Goal: Information Seeking & Learning: Learn about a topic

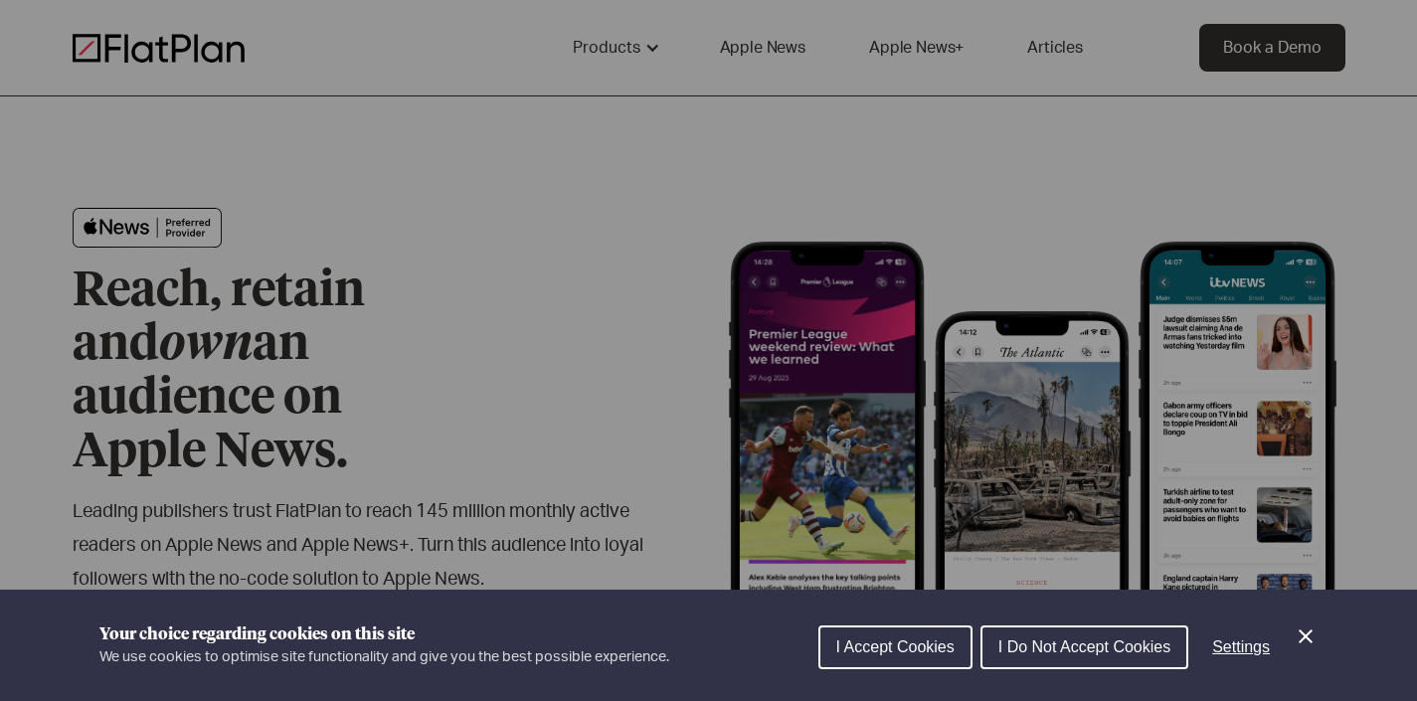
click at [915, 648] on span "I Accept Cookies" at bounding box center [895, 646] width 118 height 17
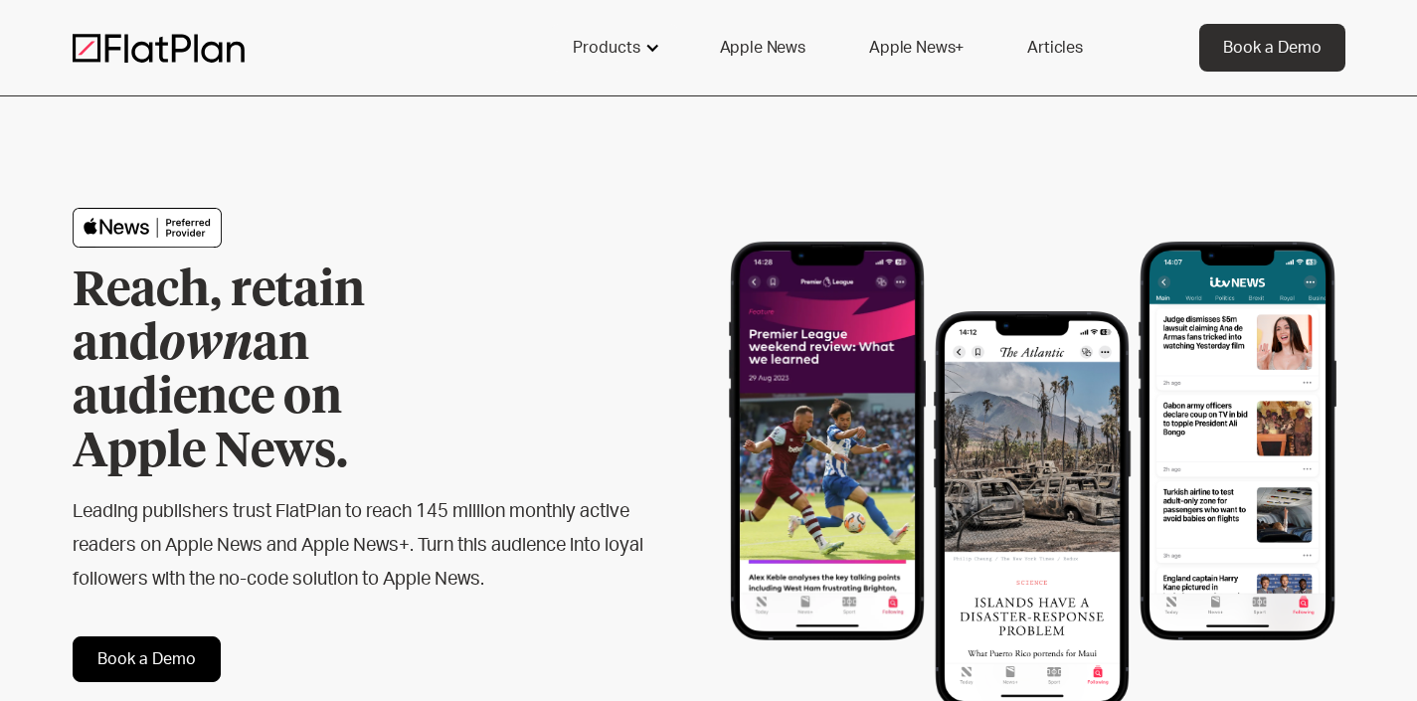
click at [606, 48] on div "Products" at bounding box center [607, 48] width 68 height 24
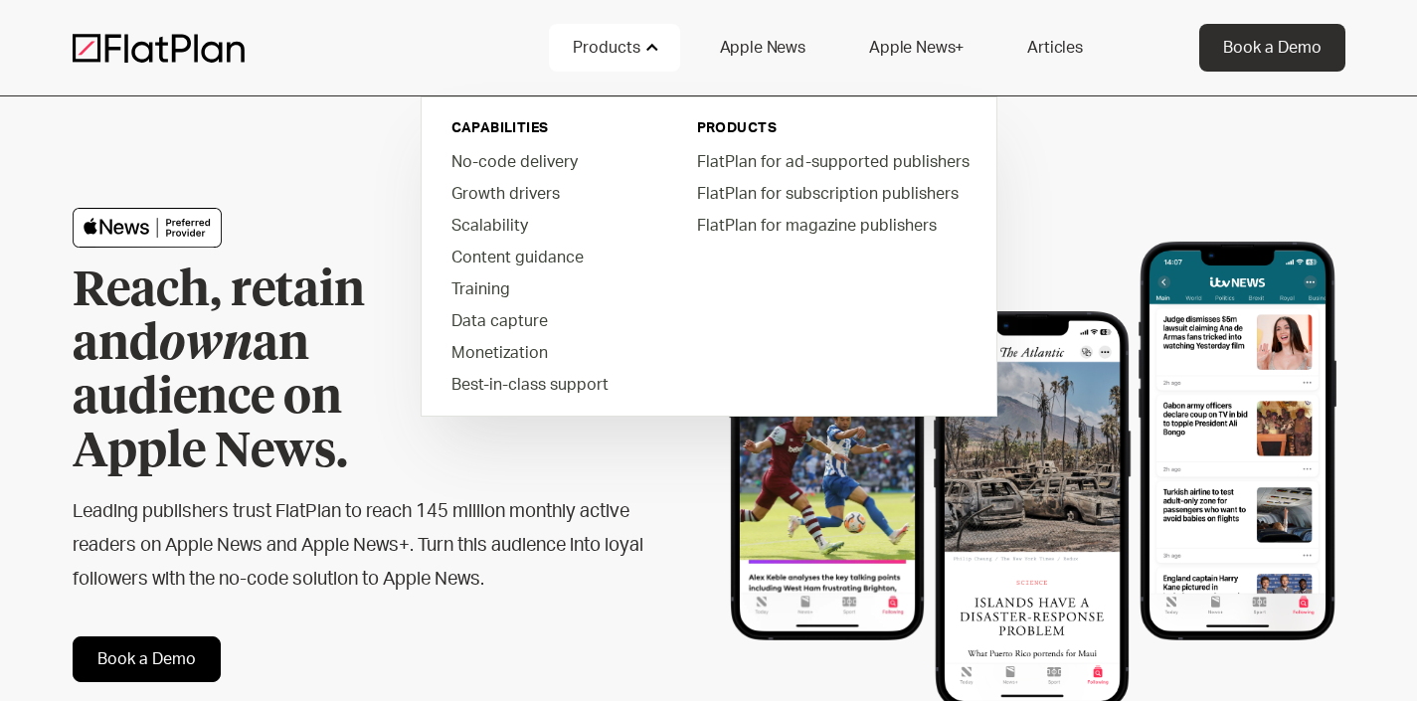
click at [769, 45] on link "Apple News" at bounding box center [762, 48] width 133 height 48
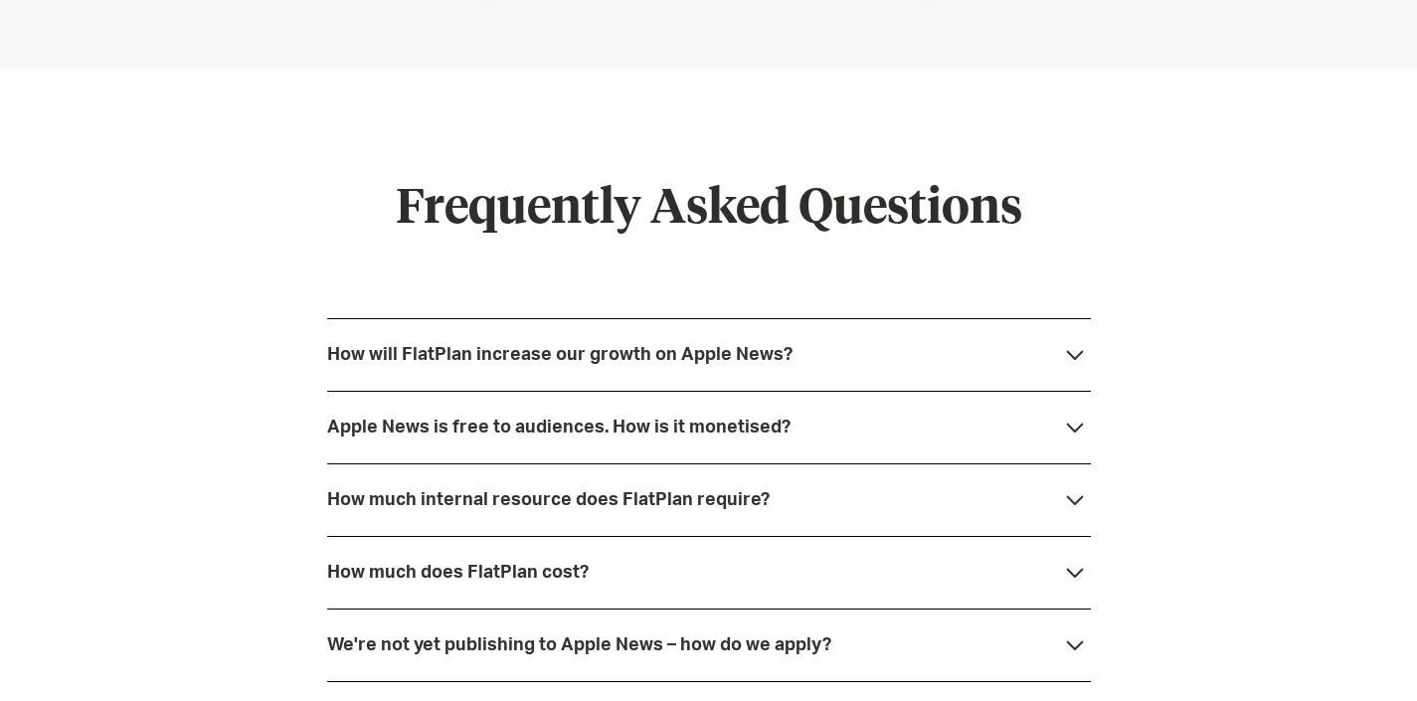
scroll to position [5448, 0]
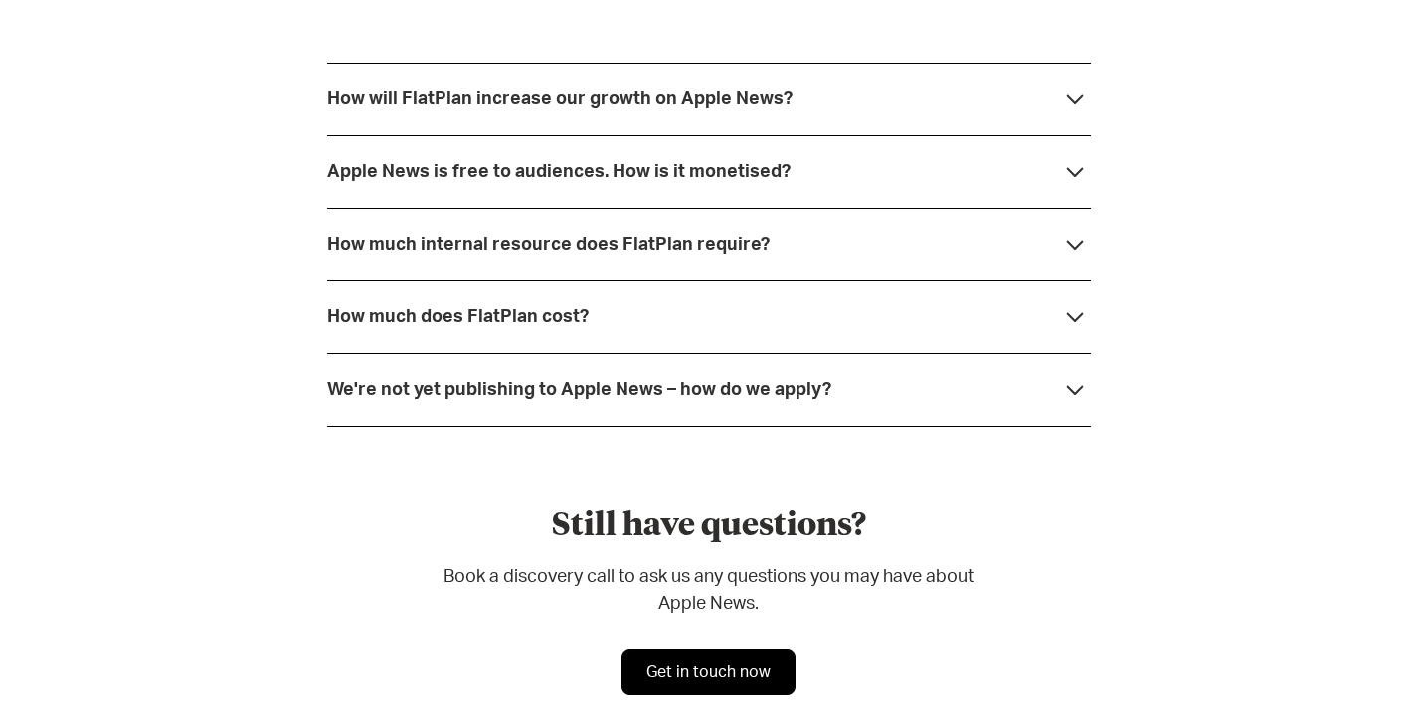
click at [671, 318] on div "How much does FlatPlan cost?" at bounding box center [709, 316] width 764 height 73
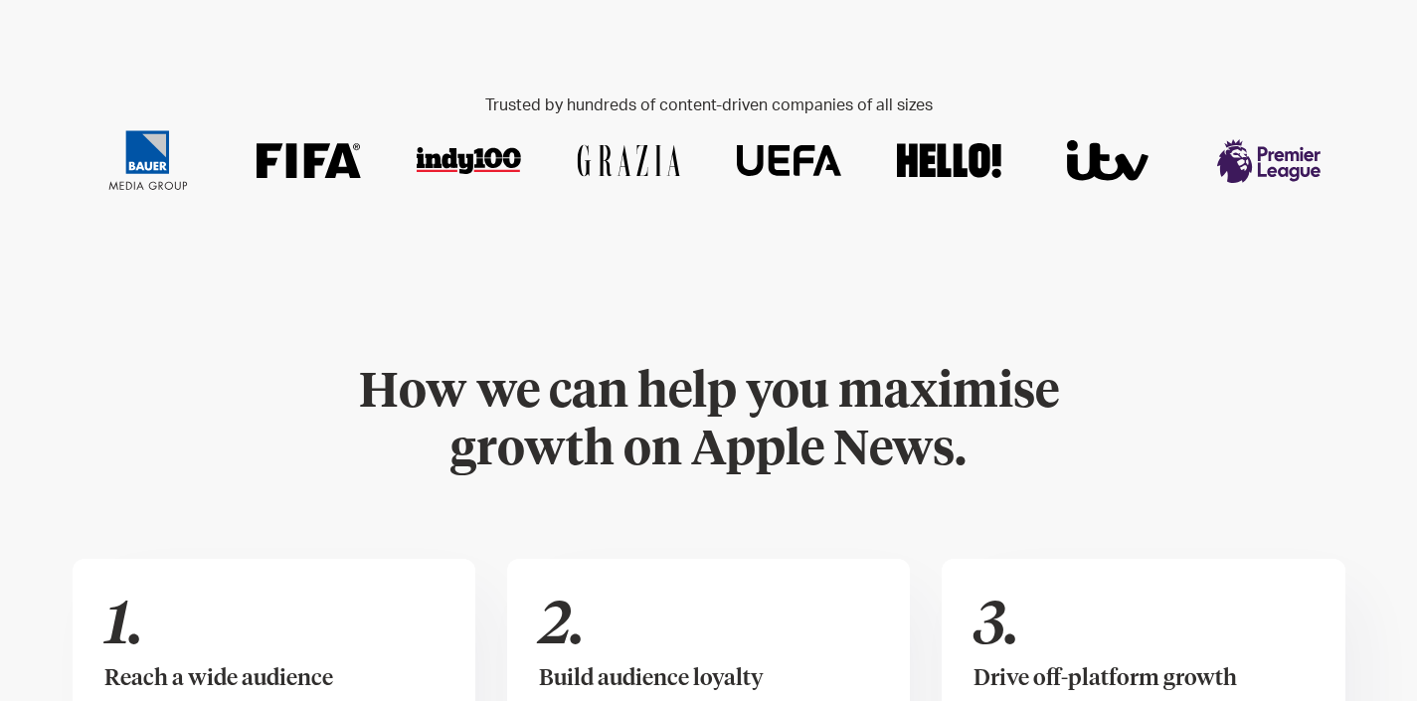
scroll to position [0, 0]
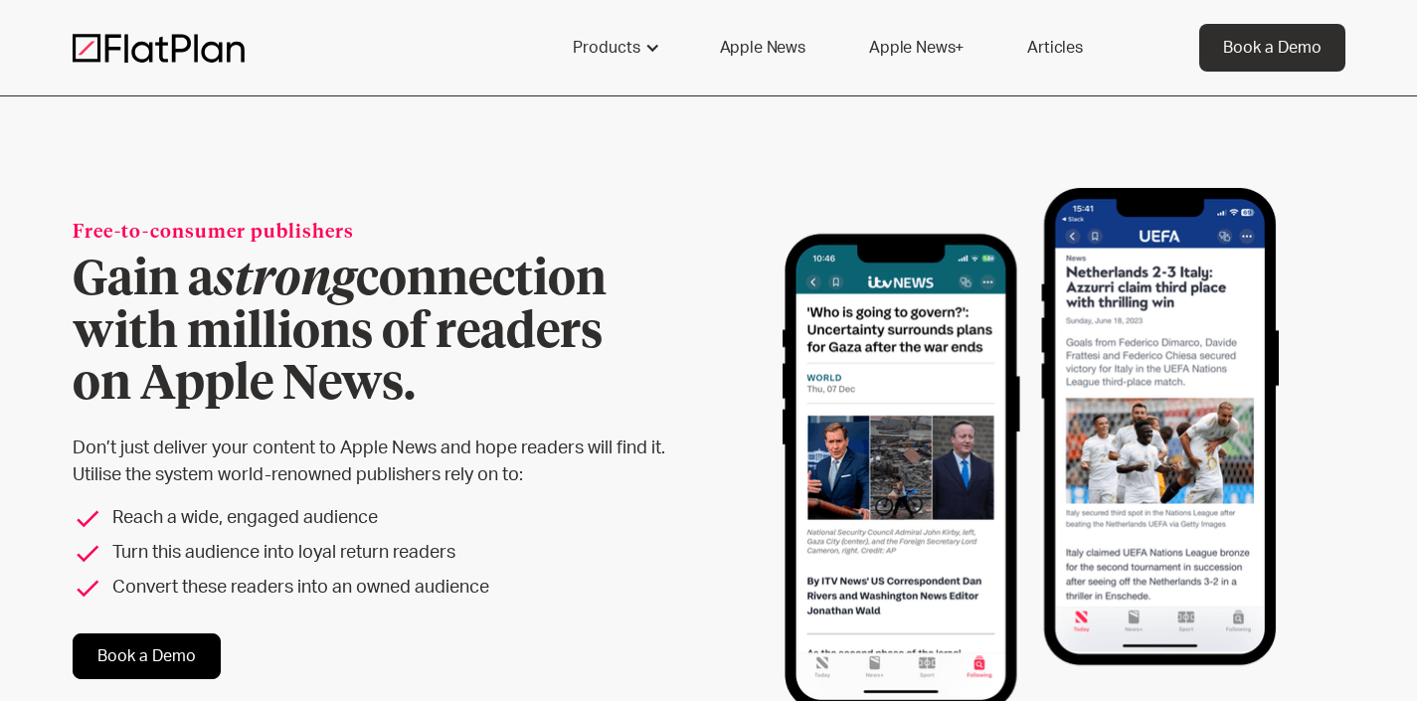
click at [590, 134] on div "Free-to-consumer publishers Gain a strong connection with millions of readers o…" at bounding box center [709, 449] width 1273 height 706
